Goal: Task Accomplishment & Management: Manage account settings

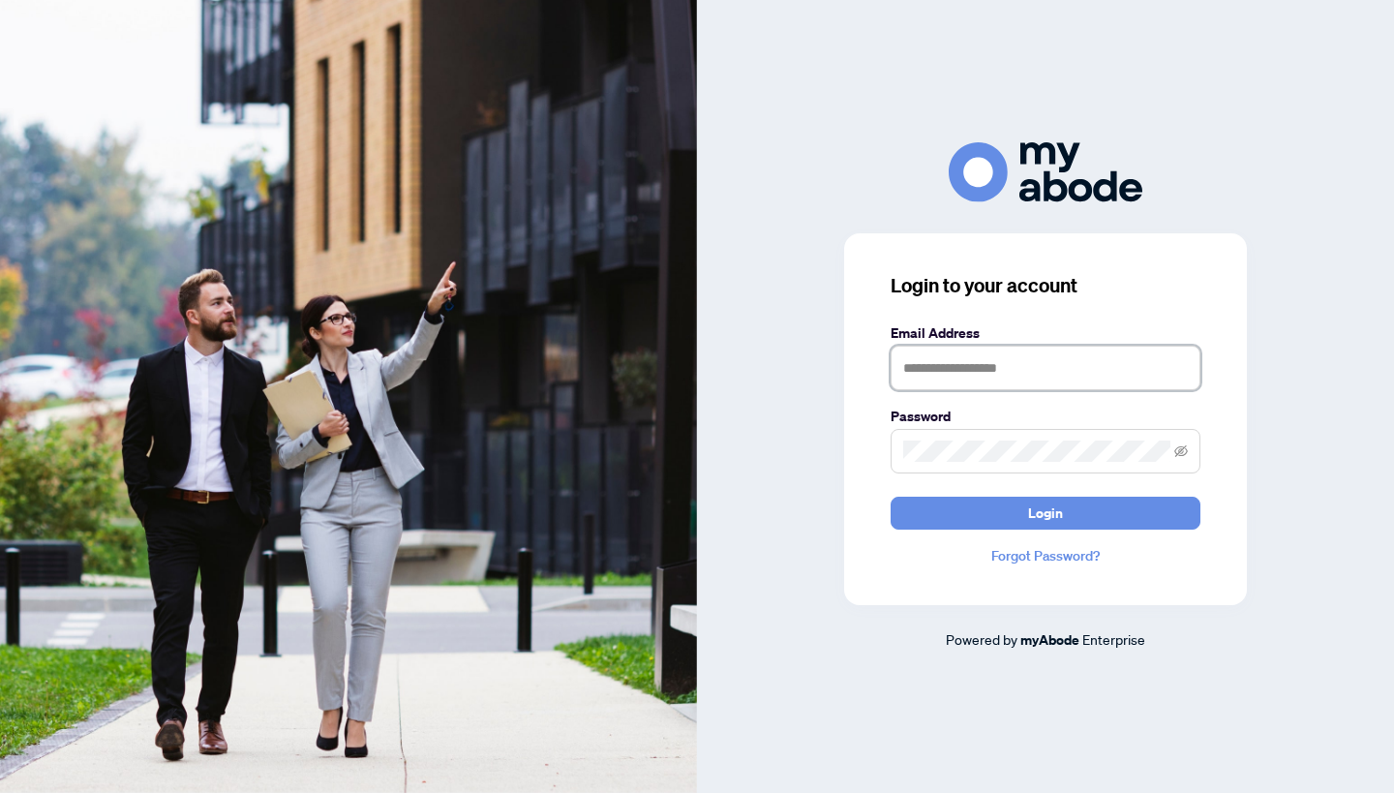
type input "**********"
click at [998, 511] on button "Login" at bounding box center [1046, 513] width 310 height 33
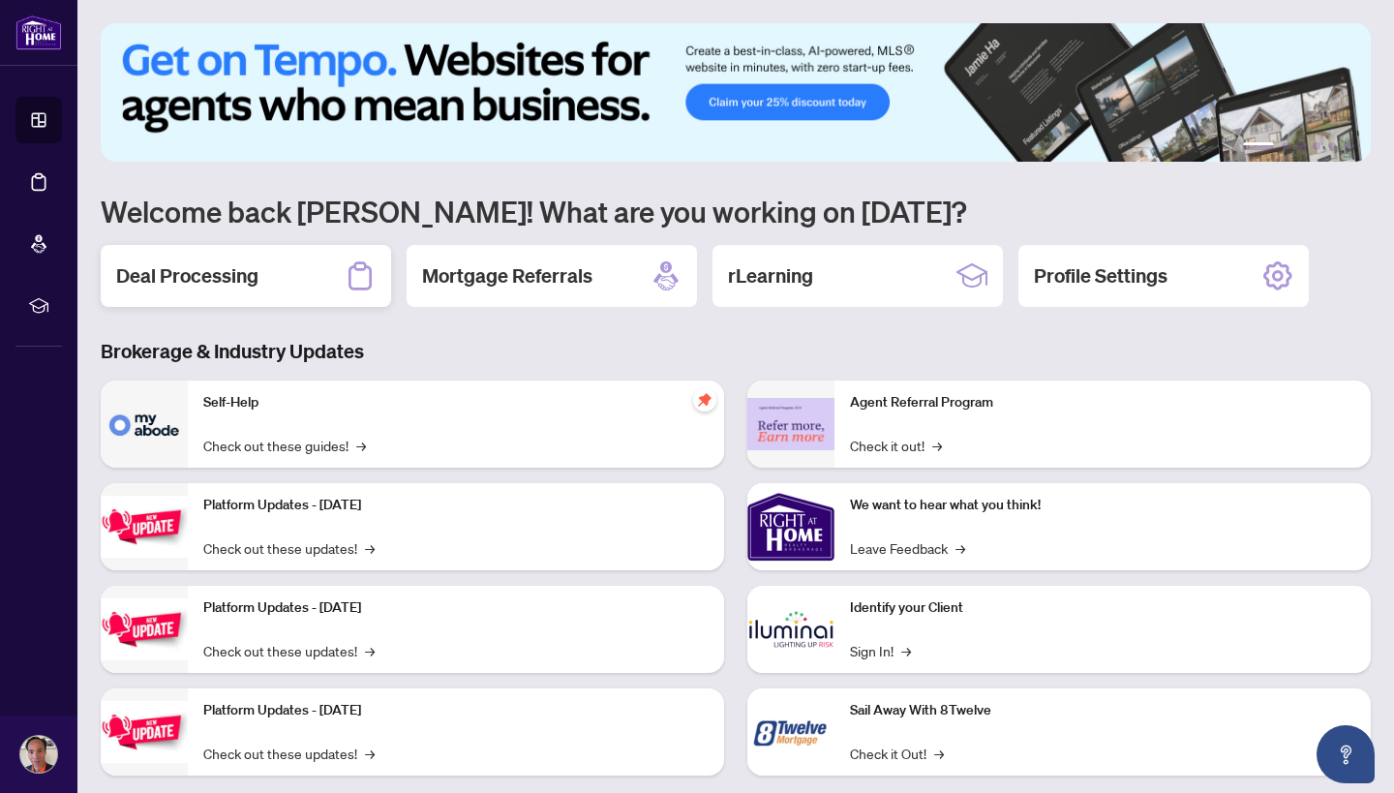
click at [221, 270] on h2 "Deal Processing" at bounding box center [187, 275] width 142 height 27
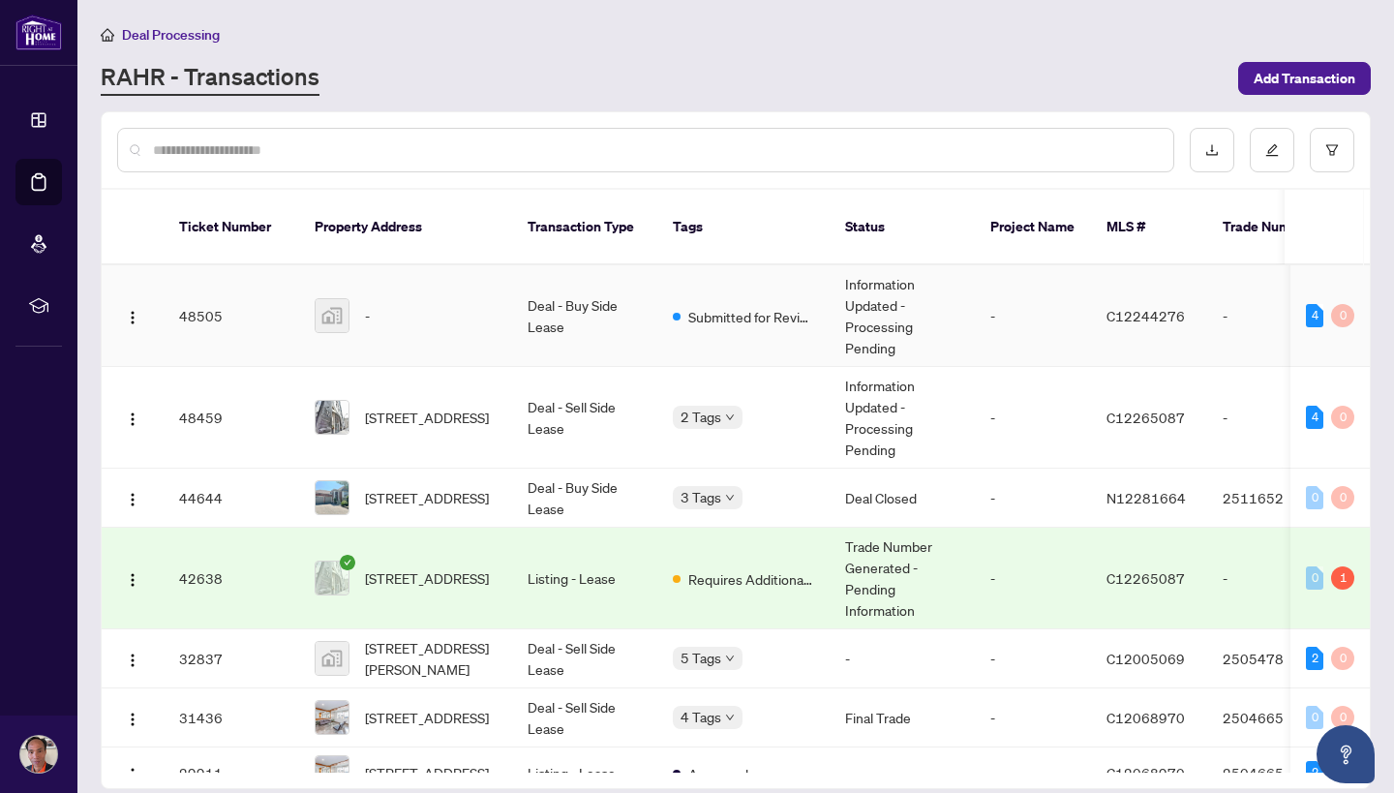
click at [367, 307] on div "-" at bounding box center [406, 315] width 182 height 35
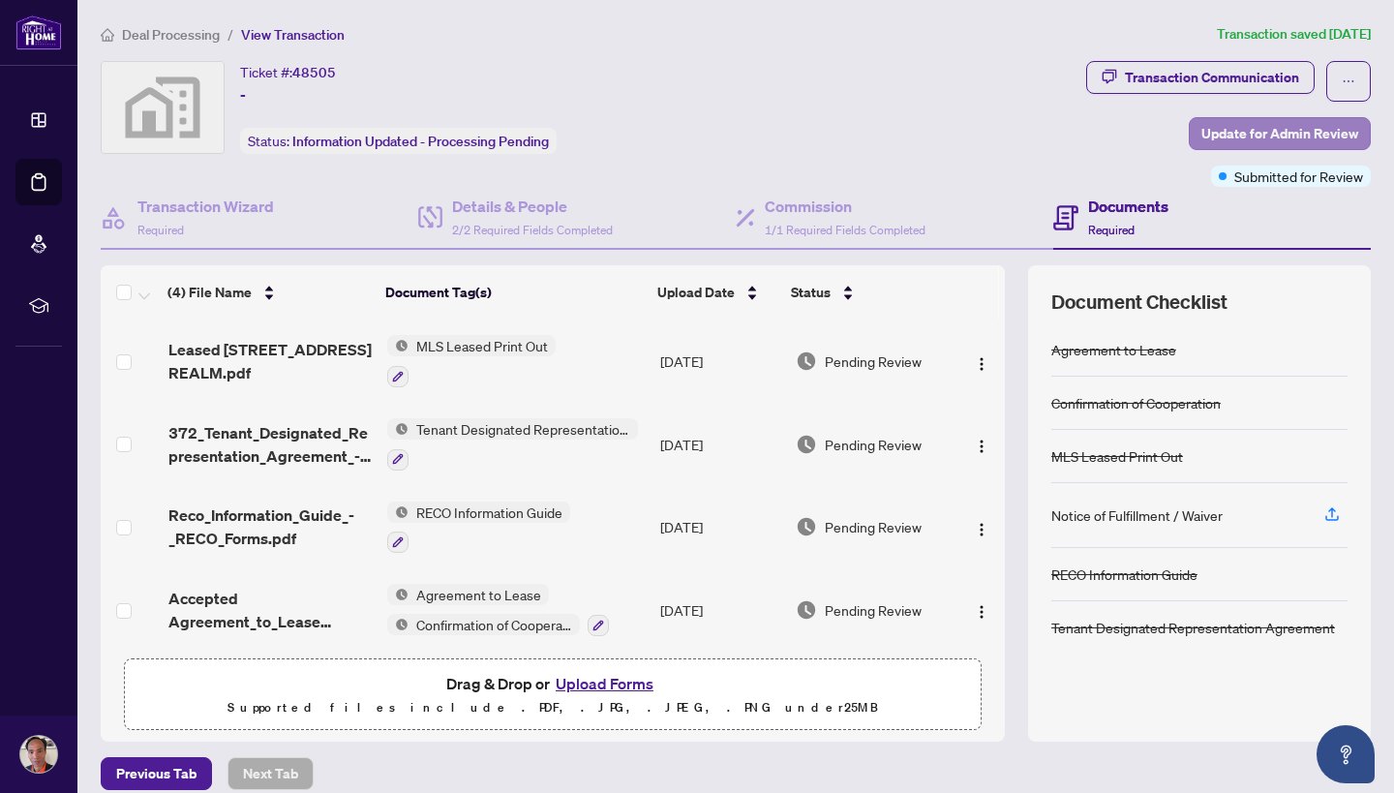
click at [1235, 131] on span "Update for Admin Review" at bounding box center [1280, 133] width 157 height 31
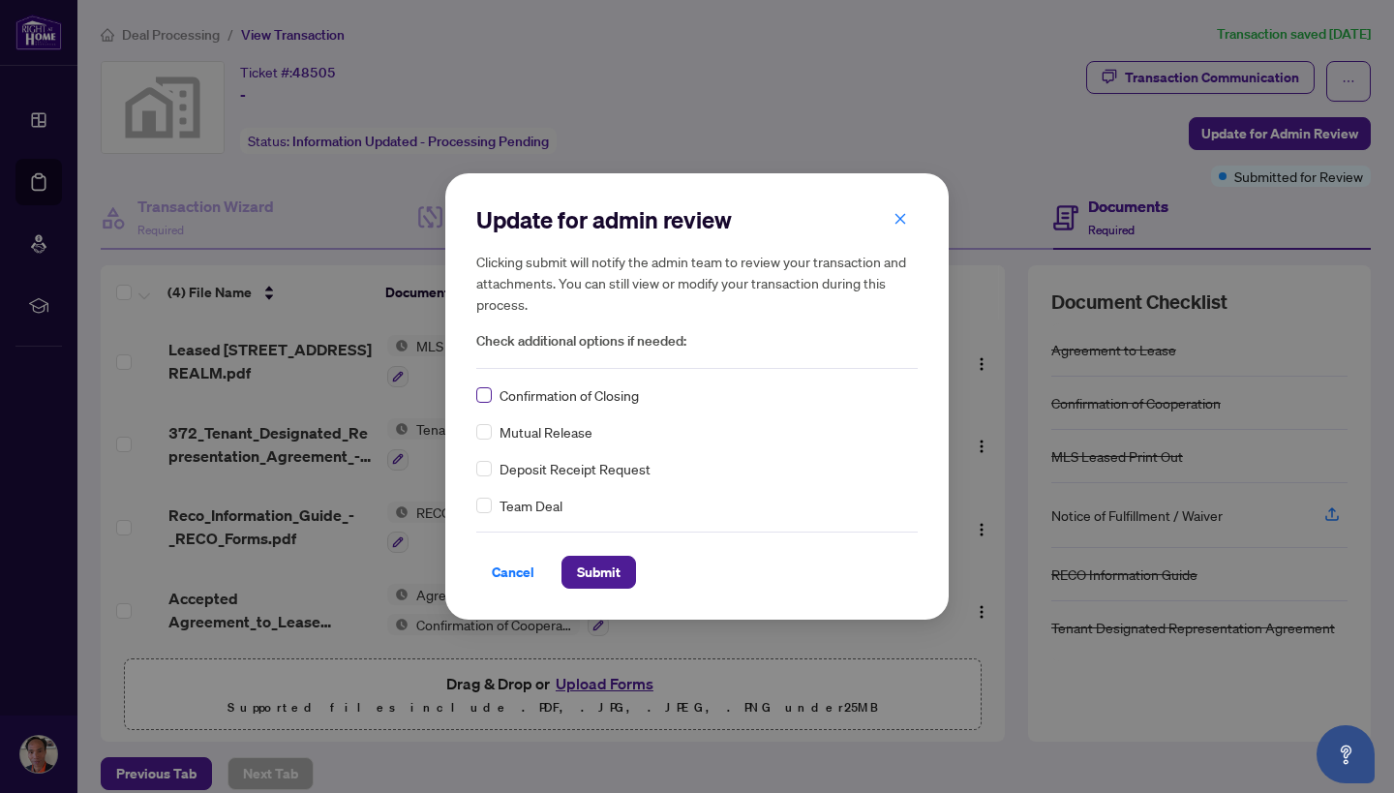
click at [488, 394] on span at bounding box center [483, 394] width 15 height 15
click at [598, 573] on span "Submit" at bounding box center [599, 572] width 44 height 31
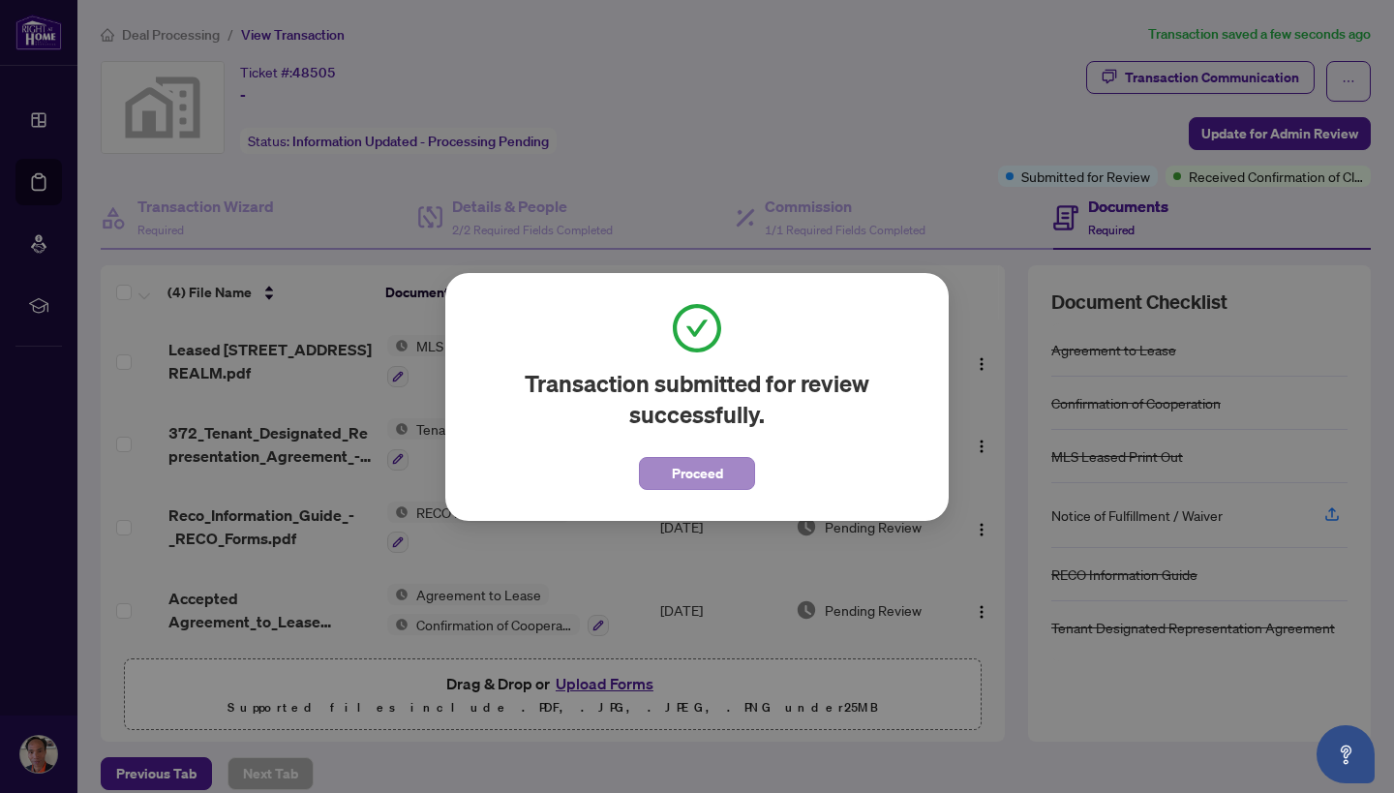
click at [706, 473] on span "Proceed" at bounding box center [697, 473] width 51 height 31
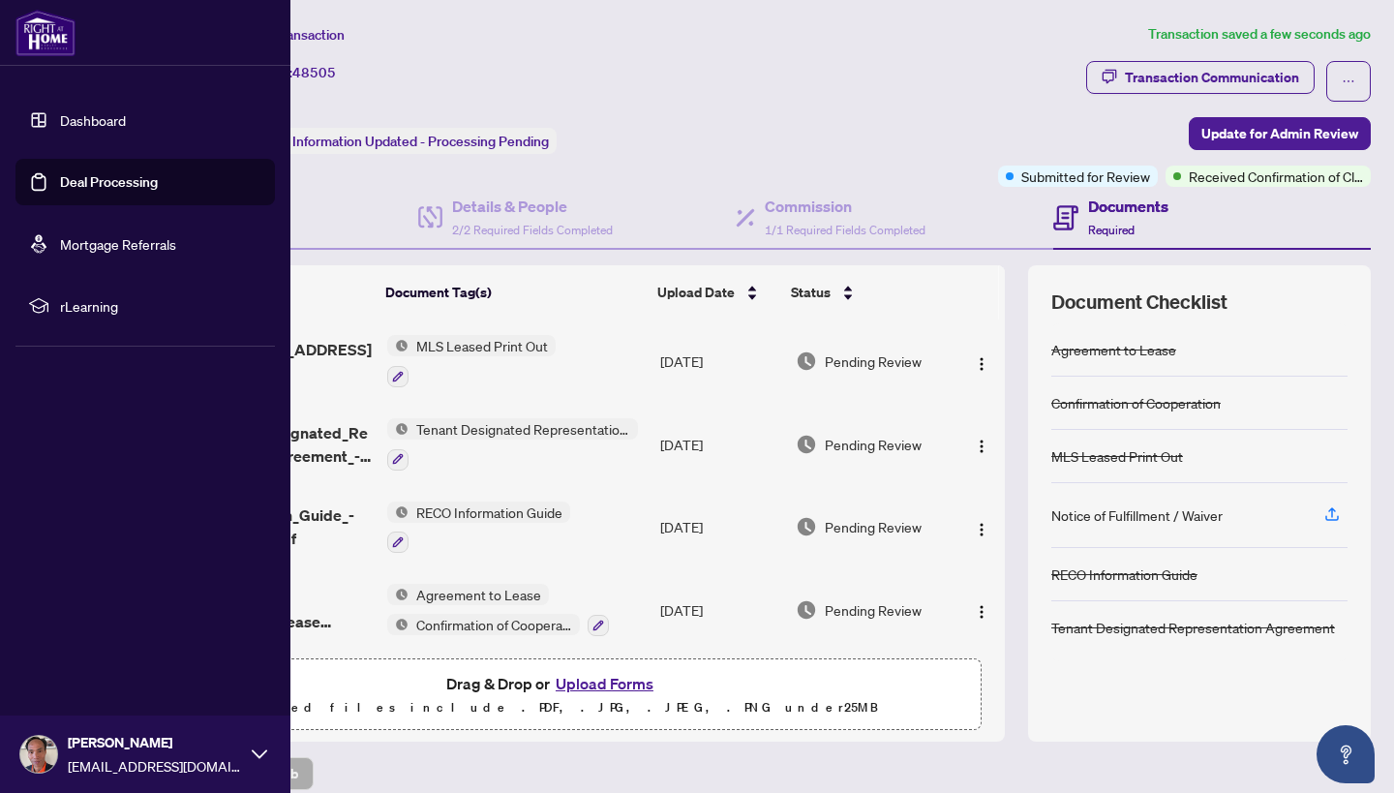
click at [253, 751] on icon at bounding box center [259, 753] width 15 height 9
click at [74, 637] on span "Logout" at bounding box center [78, 639] width 44 height 31
